Goal: Information Seeking & Learning: Check status

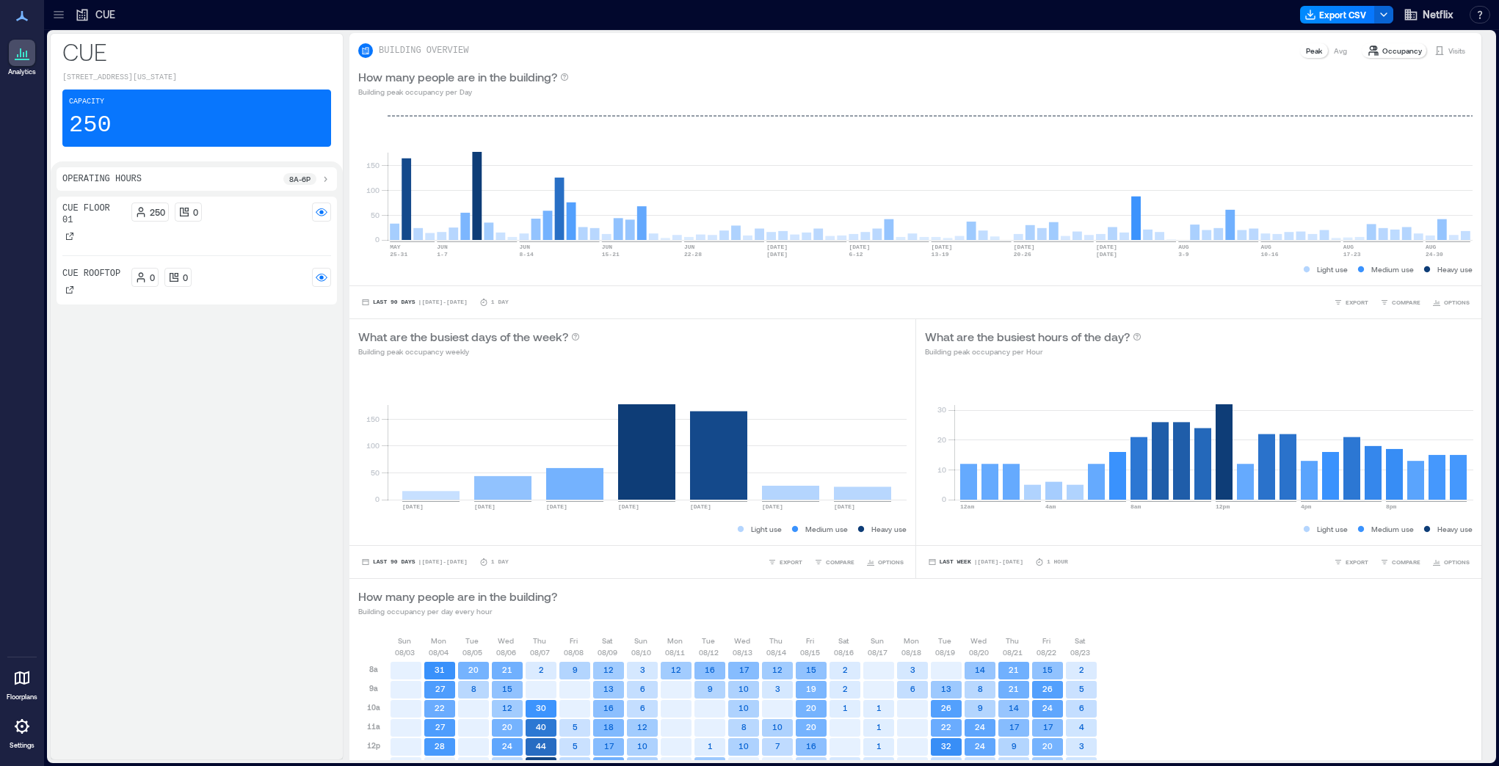
click at [57, 23] on div at bounding box center [58, 14] width 23 height 23
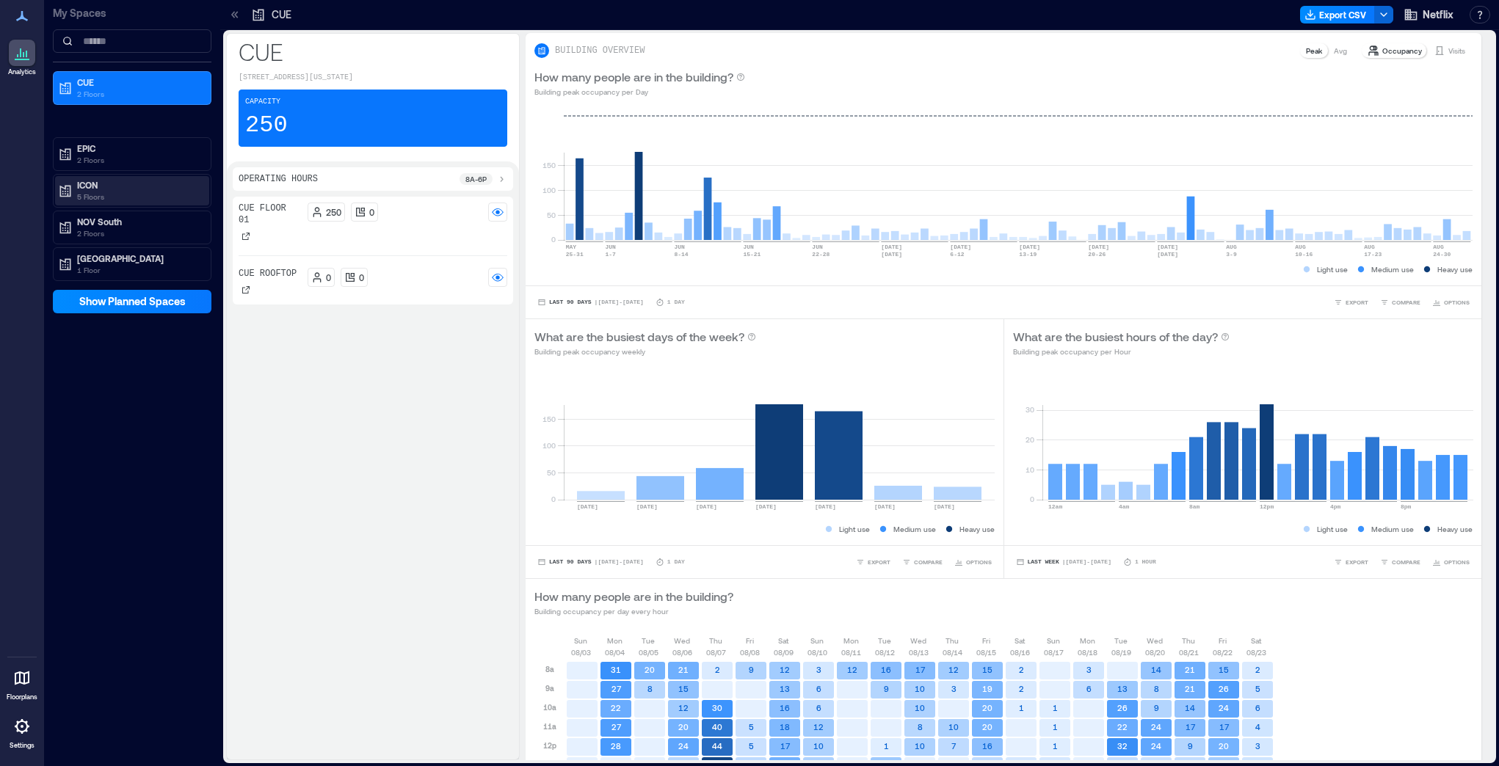
click at [99, 181] on p "ICON" at bounding box center [138, 185] width 123 height 12
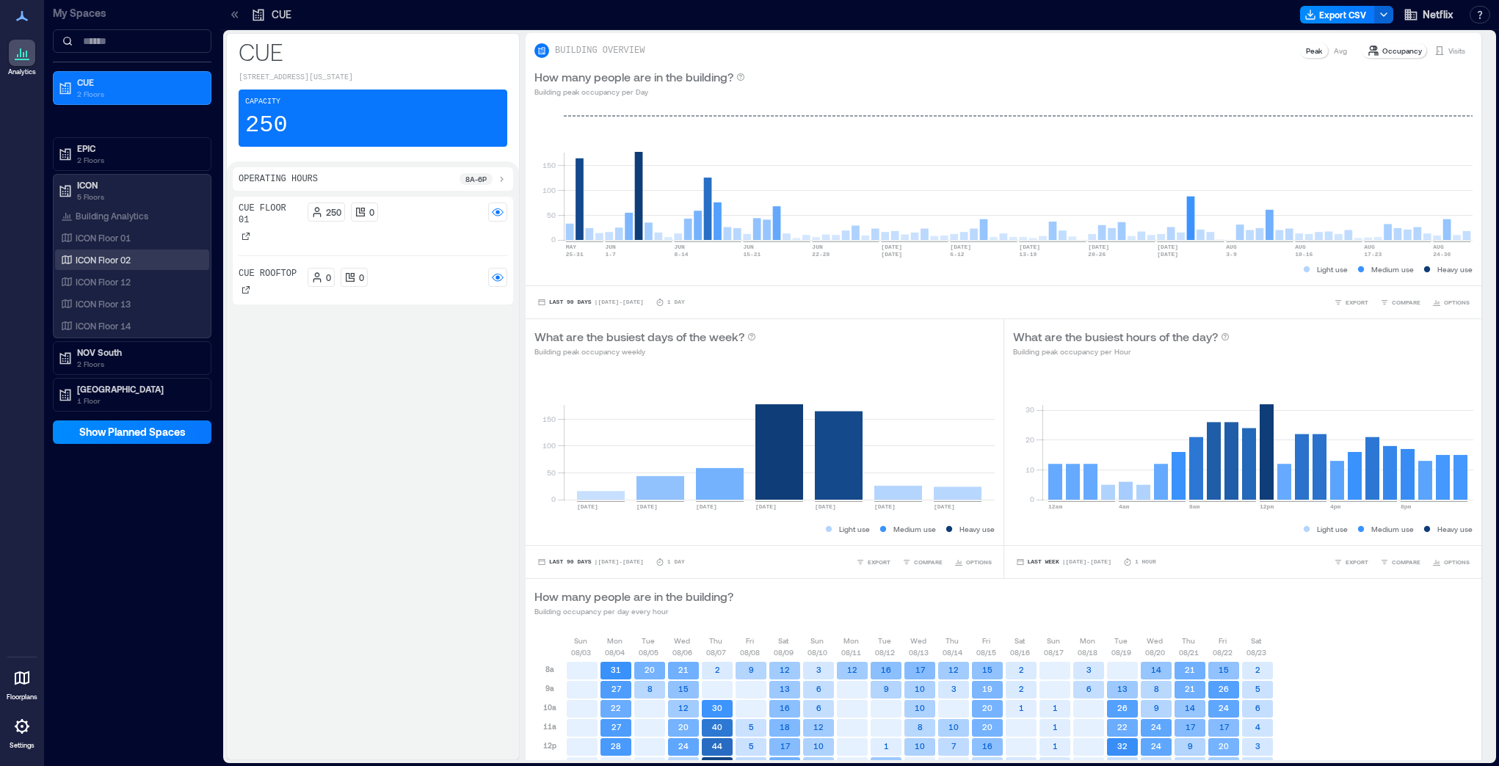
click at [103, 254] on p "ICON Floor 02" at bounding box center [103, 260] width 55 height 12
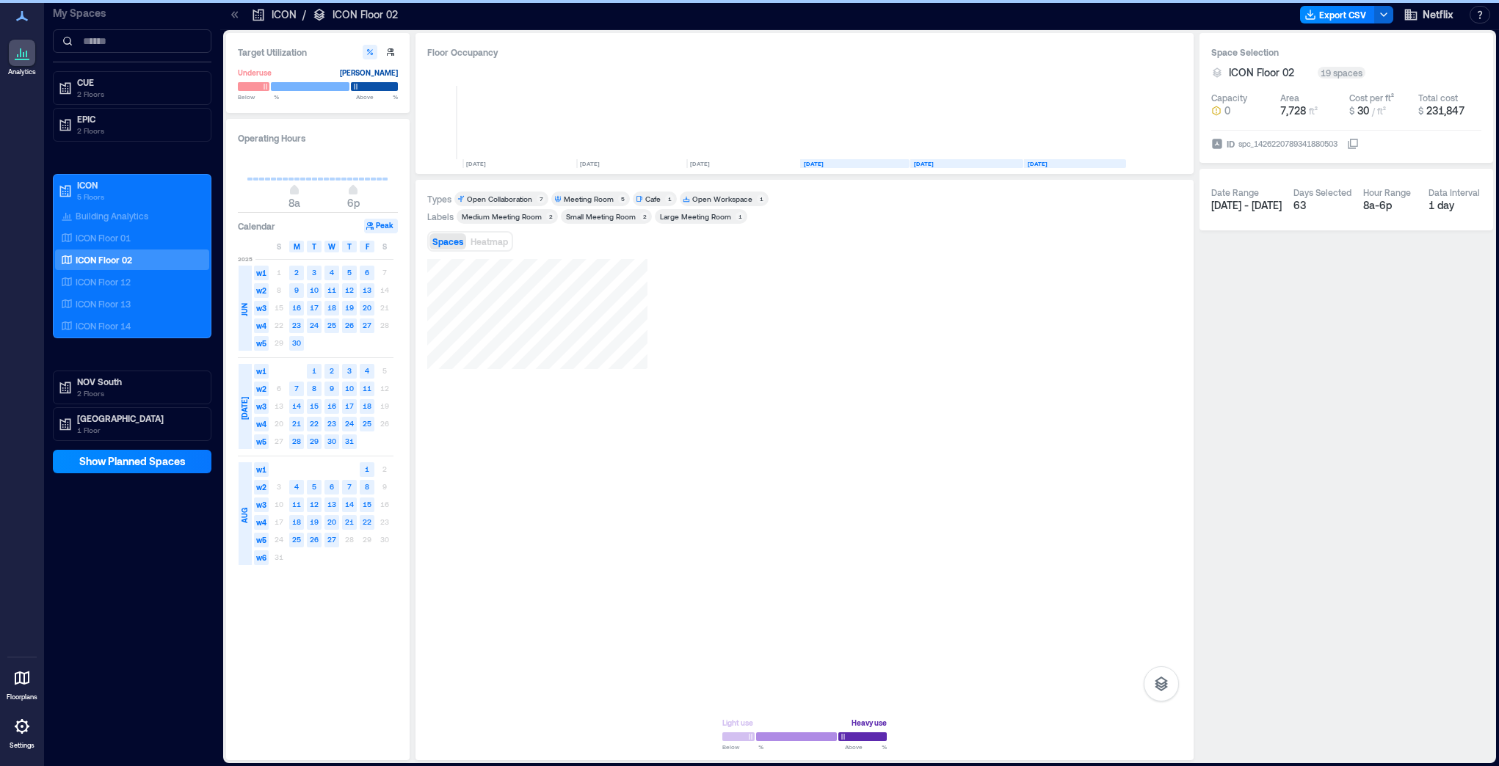
click at [233, 22] on div at bounding box center [234, 14] width 23 height 23
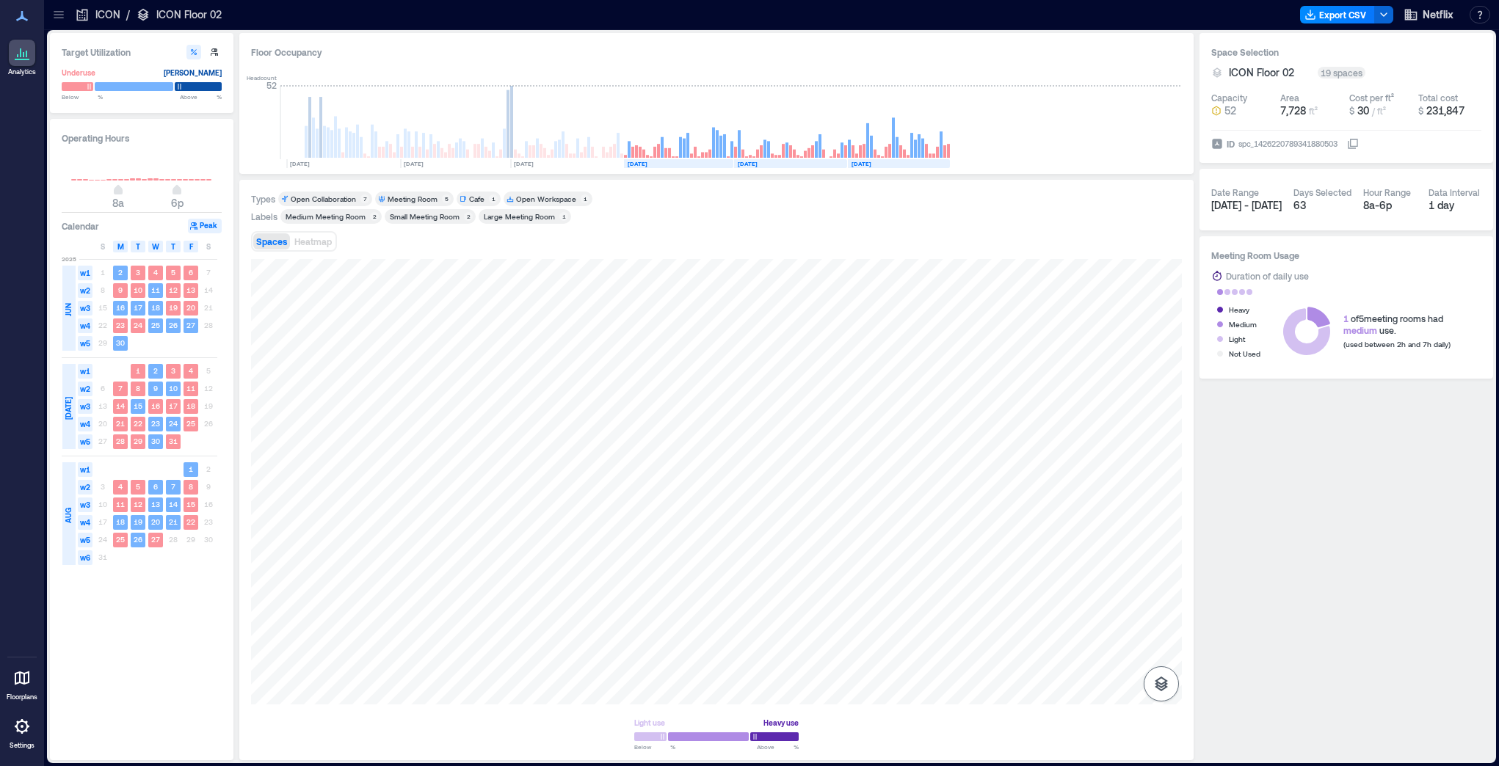
click at [1095, 547] on icon "button" at bounding box center [1161, 684] width 13 height 15
click at [1095, 547] on icon "button" at bounding box center [1162, 607] width 18 height 18
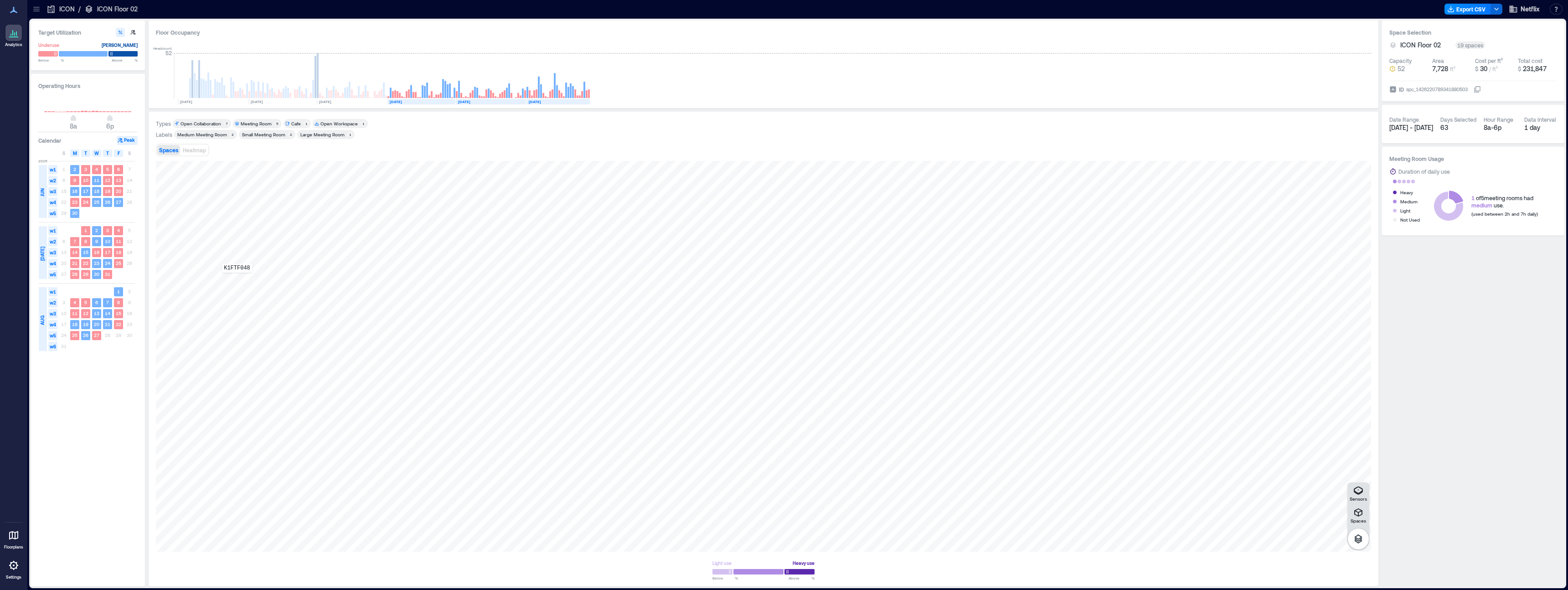
click at [237, 279] on div "K1FTF048" at bounding box center [763, 356] width 1215 height 391
